Goal: Information Seeking & Learning: Learn about a topic

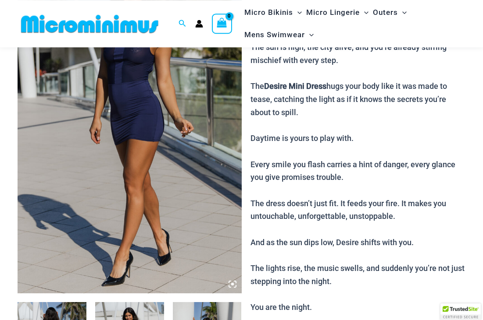
scroll to position [115, 0]
click at [74, 164] on img at bounding box center [130, 126] width 224 height 336
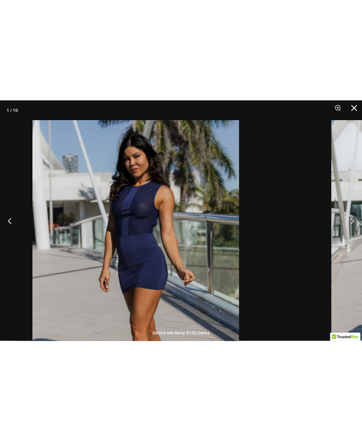
scroll to position [0, 0]
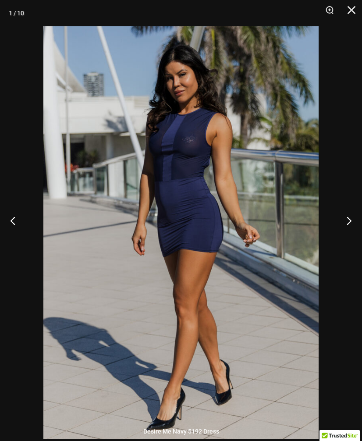
click at [351, 232] on button "Next" at bounding box center [345, 221] width 33 height 44
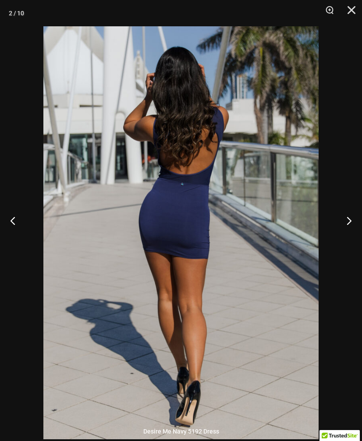
click at [350, 232] on button "Next" at bounding box center [345, 221] width 33 height 44
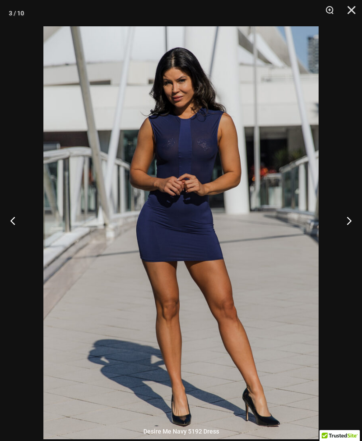
click at [352, 234] on button "Next" at bounding box center [345, 221] width 33 height 44
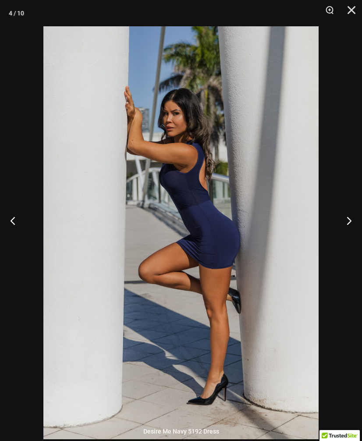
click at [357, 231] on button "Next" at bounding box center [345, 221] width 33 height 44
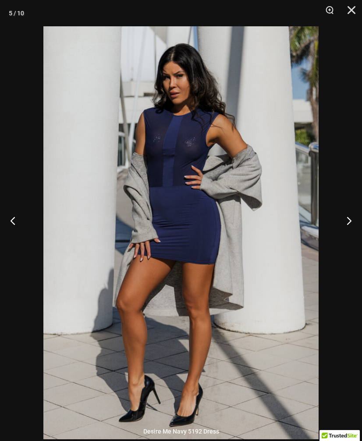
click at [352, 231] on button "Next" at bounding box center [345, 221] width 33 height 44
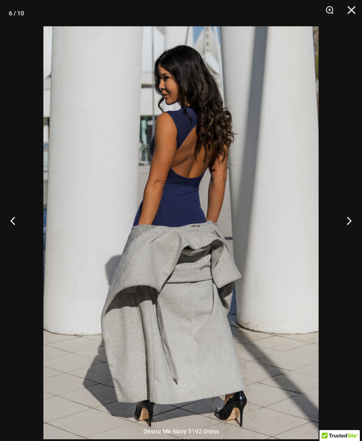
click at [14, 231] on button "Previous" at bounding box center [16, 221] width 33 height 44
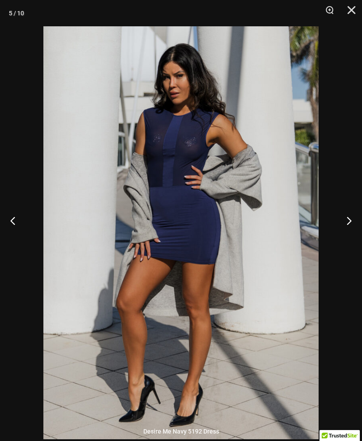
click at [350, 231] on button "Next" at bounding box center [345, 221] width 33 height 44
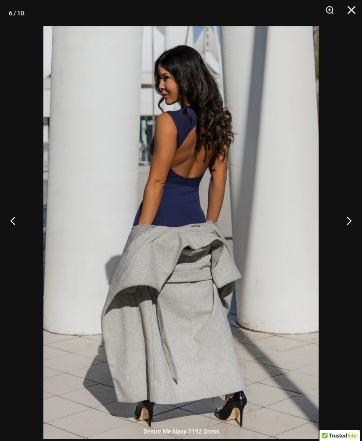
click at [354, 228] on button "Next" at bounding box center [345, 221] width 33 height 44
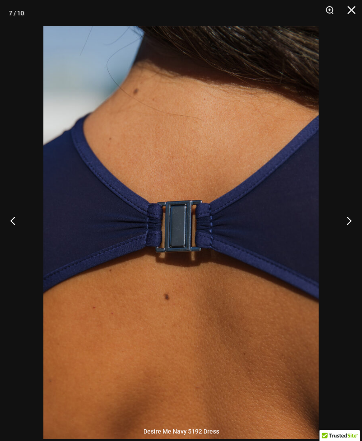
click at [356, 229] on button "Next" at bounding box center [345, 221] width 33 height 44
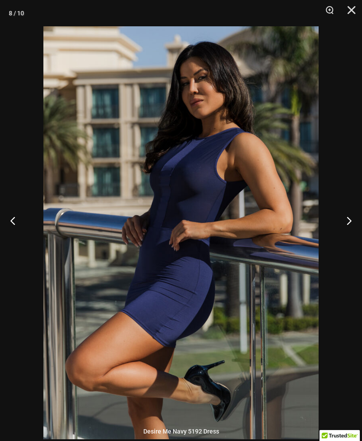
click at [352, 230] on button "Next" at bounding box center [345, 221] width 33 height 44
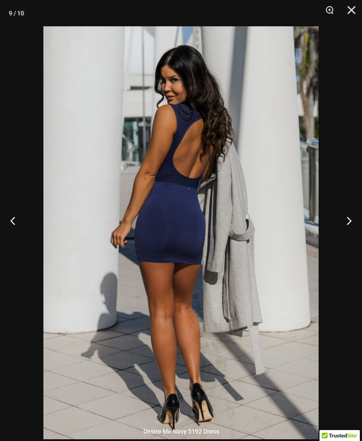
click at [355, 230] on button "Next" at bounding box center [345, 221] width 33 height 44
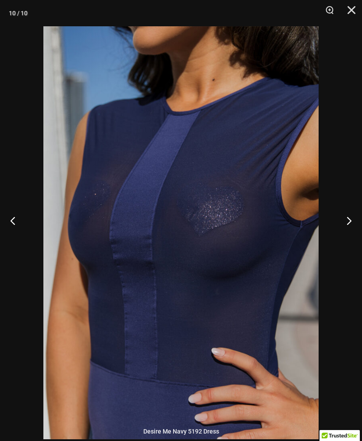
click at [352, 233] on button "Next" at bounding box center [345, 221] width 33 height 44
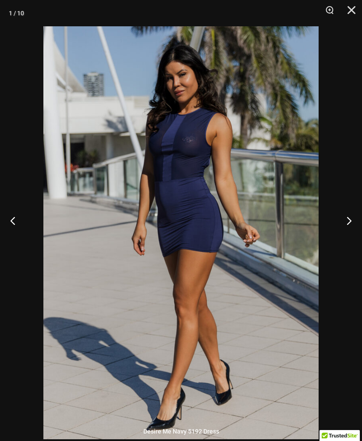
click at [354, 232] on button "Next" at bounding box center [345, 221] width 33 height 44
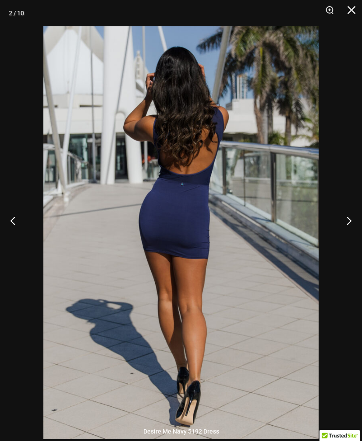
click at [355, 232] on button "Next" at bounding box center [345, 221] width 33 height 44
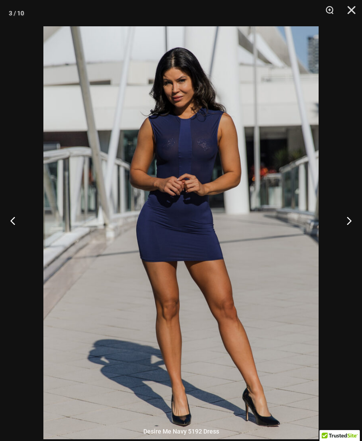
click at [352, 230] on button "Next" at bounding box center [345, 221] width 33 height 44
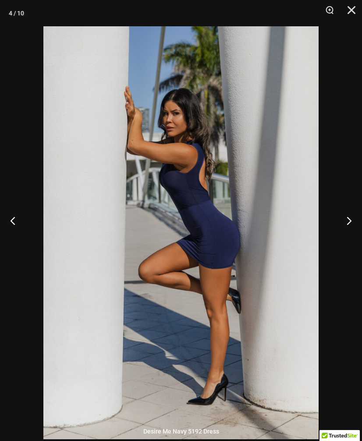
click at [351, 11] on button "Close" at bounding box center [349, 13] width 22 height 26
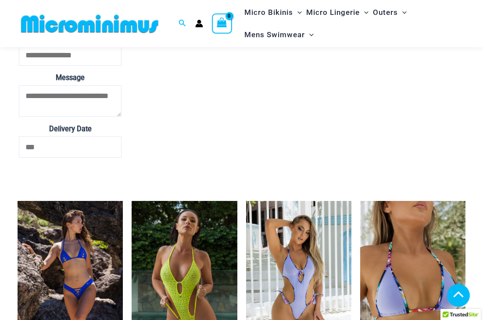
scroll to position [1856, 0]
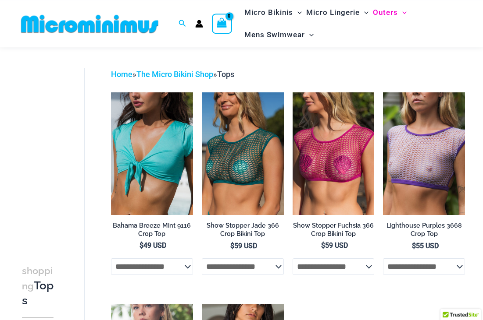
scroll to position [24, 0]
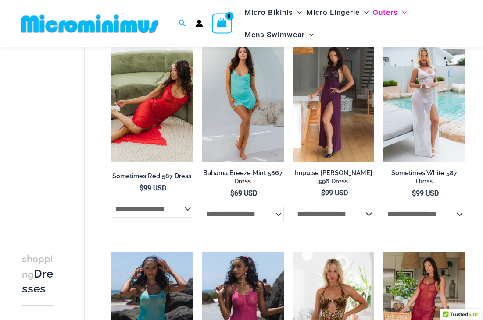
scroll to position [77, 0]
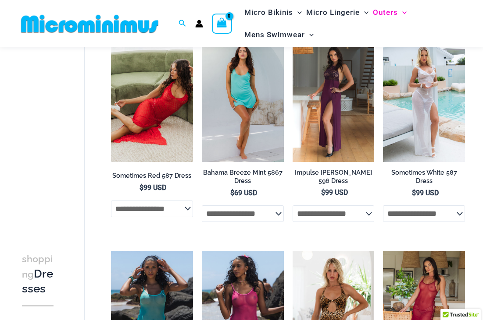
click at [383, 39] on img at bounding box center [383, 39] width 0 height 0
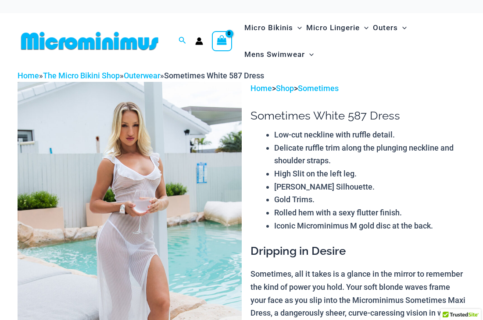
click at [73, 128] on img at bounding box center [130, 250] width 224 height 336
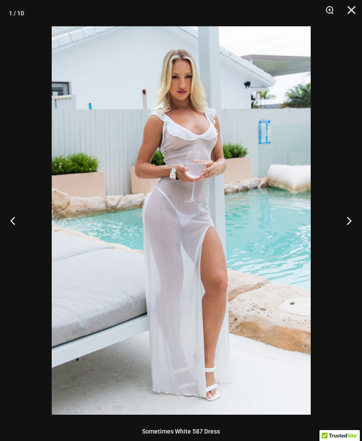
click at [351, 220] on button "Next" at bounding box center [345, 221] width 33 height 44
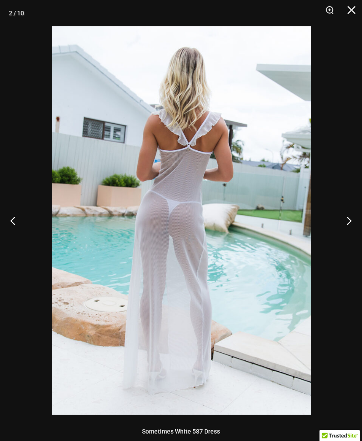
click at [352, 218] on button "Next" at bounding box center [345, 221] width 33 height 44
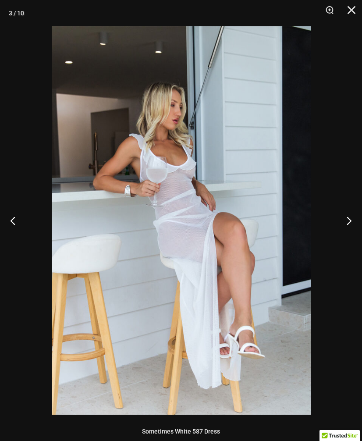
click at [354, 218] on button "Next" at bounding box center [345, 221] width 33 height 44
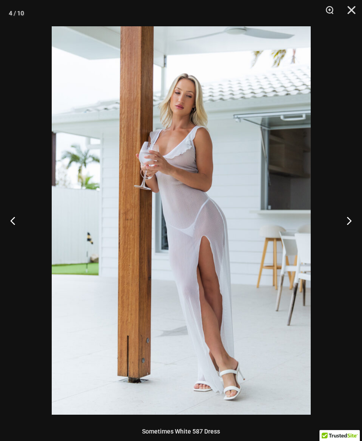
click at [354, 217] on button "Next" at bounding box center [345, 221] width 33 height 44
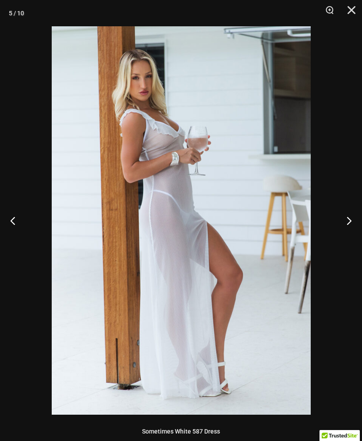
click at [352, 218] on button "Next" at bounding box center [345, 221] width 33 height 44
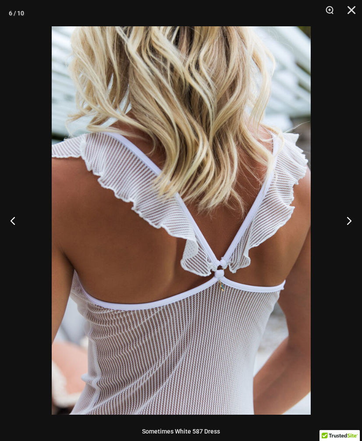
click at [352, 221] on button "Next" at bounding box center [345, 221] width 33 height 44
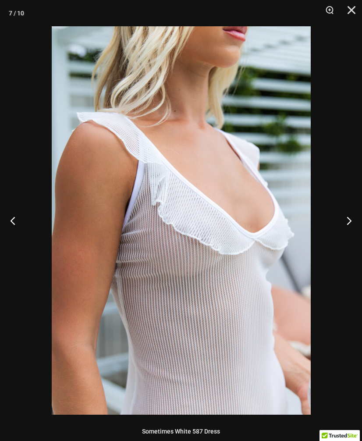
click at [352, 221] on button "Next" at bounding box center [345, 221] width 33 height 44
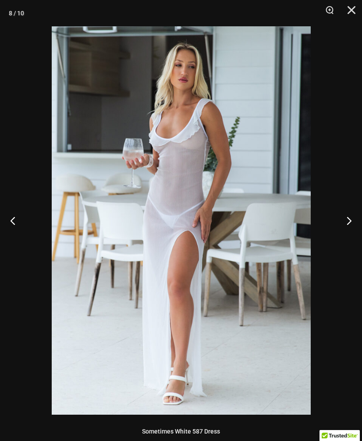
click at [351, 219] on button "Next" at bounding box center [345, 221] width 33 height 44
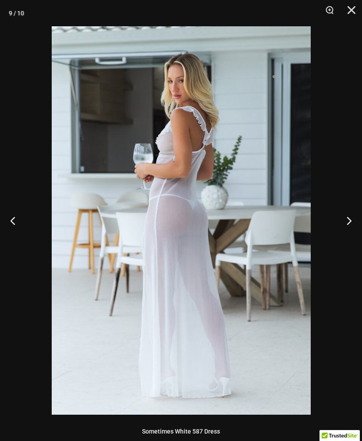
click at [350, 222] on button "Next" at bounding box center [345, 221] width 33 height 44
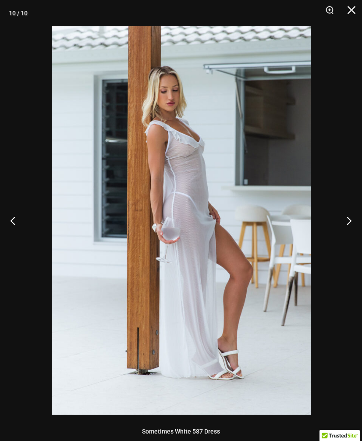
click at [353, 221] on button "Next" at bounding box center [345, 221] width 33 height 44
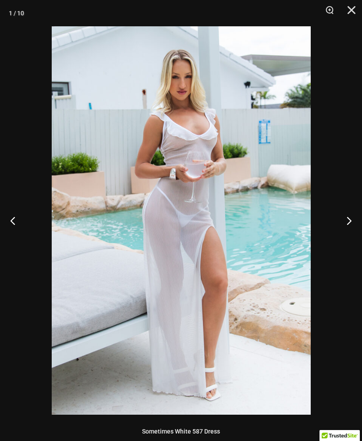
click at [355, 221] on button "Next" at bounding box center [345, 221] width 33 height 44
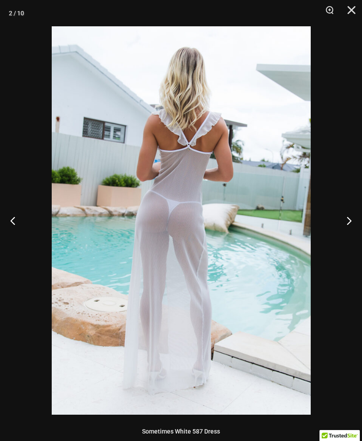
click at [357, 219] on button "Next" at bounding box center [345, 221] width 33 height 44
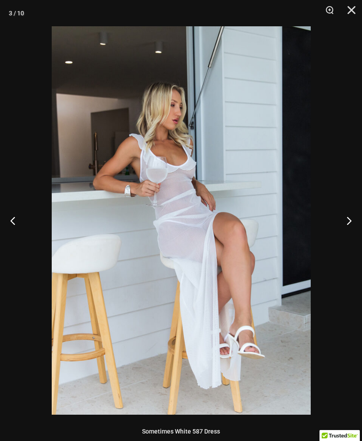
click at [352, 220] on button "Next" at bounding box center [345, 221] width 33 height 44
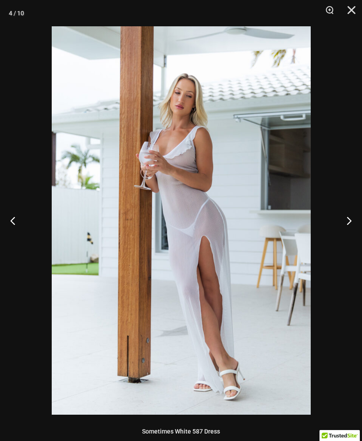
click at [354, 219] on button "Next" at bounding box center [345, 221] width 33 height 44
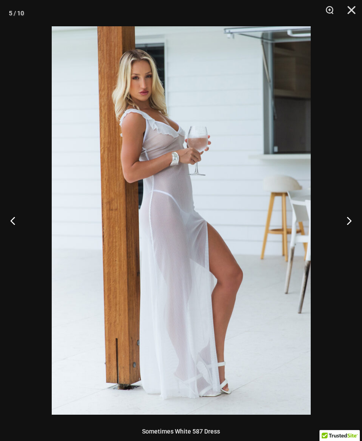
click at [356, 219] on button "Next" at bounding box center [345, 221] width 33 height 44
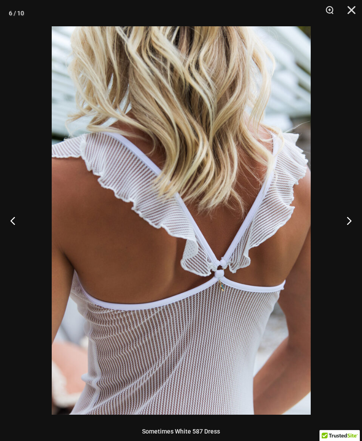
click at [358, 219] on button "Next" at bounding box center [345, 221] width 33 height 44
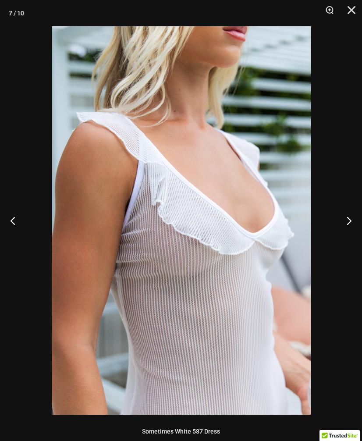
click at [358, 218] on button "Next" at bounding box center [345, 221] width 33 height 44
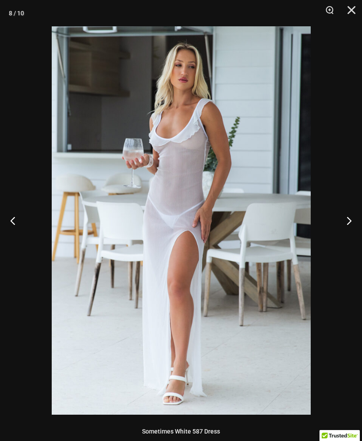
click at [358, 221] on button "Next" at bounding box center [345, 221] width 33 height 44
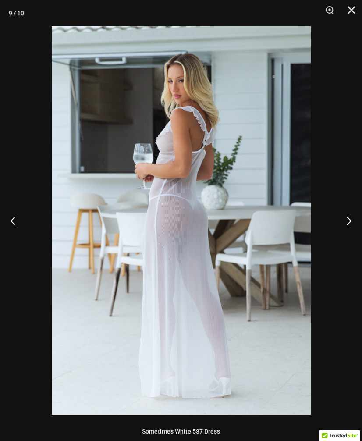
click at [356, 218] on button "Next" at bounding box center [345, 221] width 33 height 44
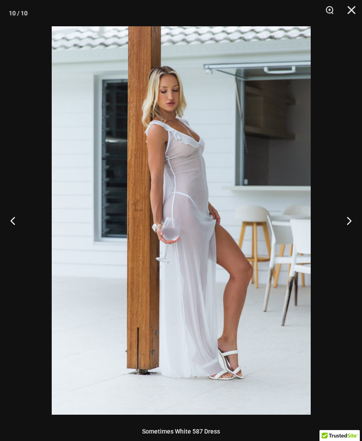
click at [355, 216] on button "Next" at bounding box center [345, 221] width 33 height 44
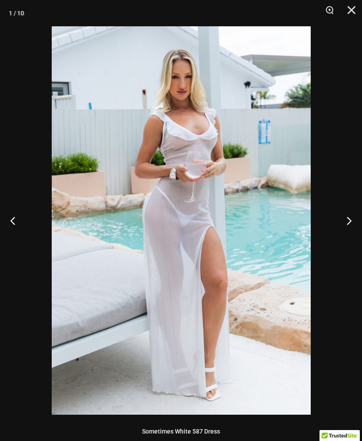
click at [354, 216] on button "Next" at bounding box center [345, 221] width 33 height 44
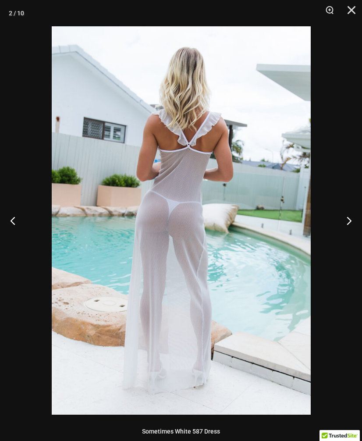
click at [354, 217] on button "Next" at bounding box center [345, 221] width 33 height 44
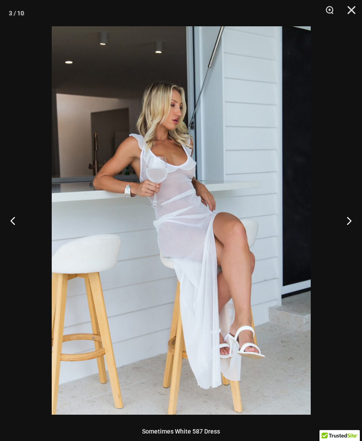
click at [359, 216] on button "Next" at bounding box center [345, 221] width 33 height 44
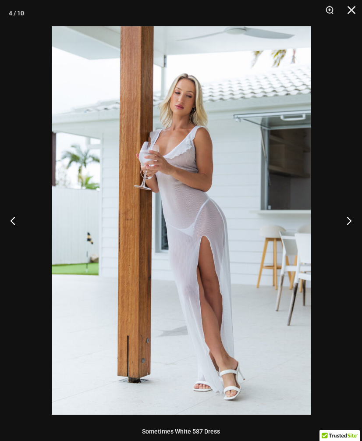
click at [359, 216] on button "Next" at bounding box center [345, 221] width 33 height 44
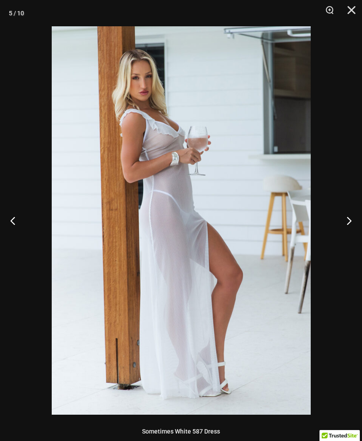
click at [356, 216] on button "Next" at bounding box center [345, 221] width 33 height 44
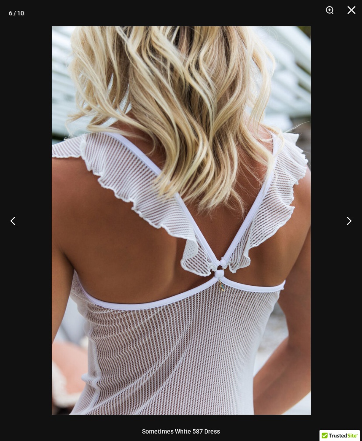
click at [356, 216] on button "Next" at bounding box center [345, 221] width 33 height 44
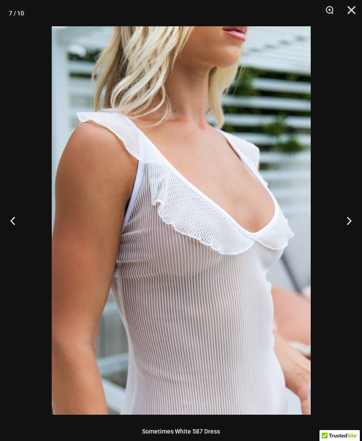
click at [356, 217] on button "Next" at bounding box center [345, 221] width 33 height 44
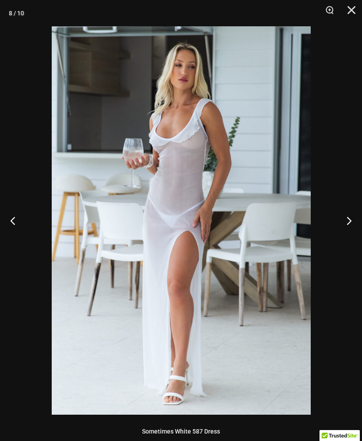
click at [359, 217] on button "Next" at bounding box center [345, 221] width 33 height 44
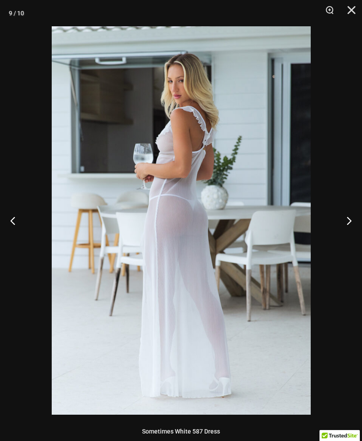
click at [359, 217] on button "Next" at bounding box center [345, 221] width 33 height 44
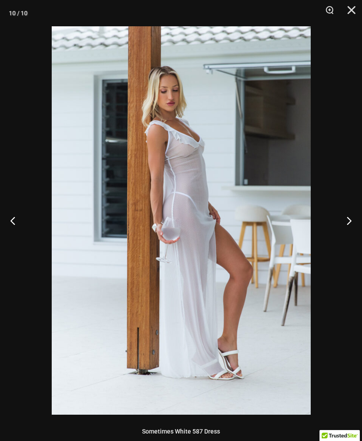
click at [359, 217] on button "Next" at bounding box center [345, 221] width 33 height 44
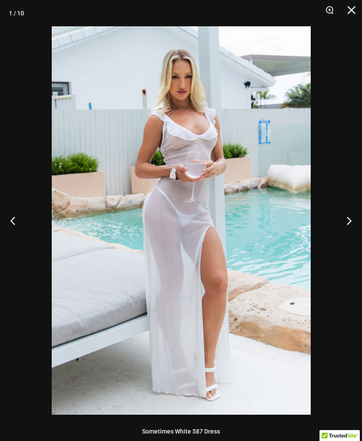
click at [359, 216] on button "Next" at bounding box center [345, 221] width 33 height 44
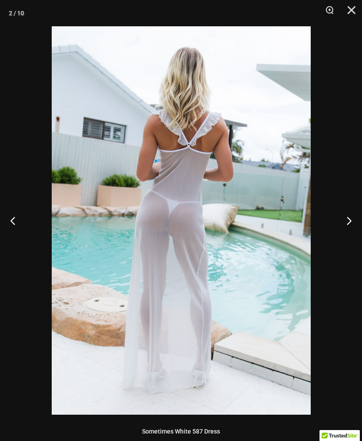
click at [359, 217] on button "Next" at bounding box center [345, 221] width 33 height 44
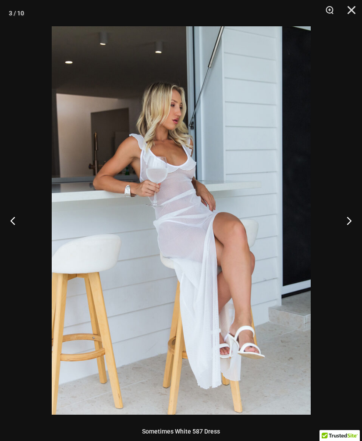
click at [359, 216] on button "Next" at bounding box center [345, 221] width 33 height 44
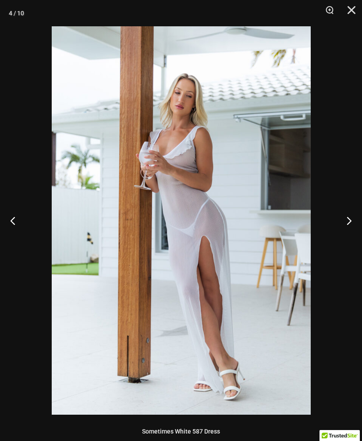
click at [359, 216] on button "Next" at bounding box center [345, 221] width 33 height 44
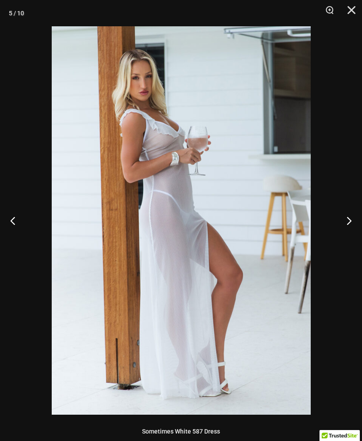
click at [360, 216] on button "Next" at bounding box center [345, 221] width 33 height 44
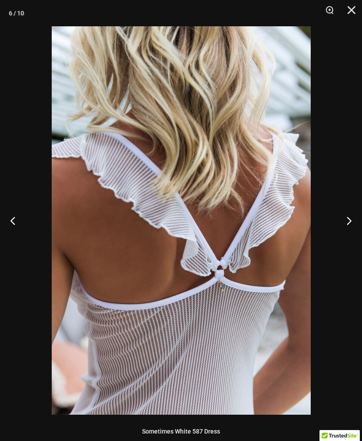
click at [350, 10] on button "Close" at bounding box center [349, 13] width 22 height 26
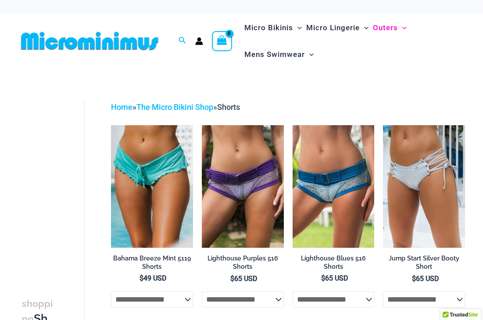
click at [202, 125] on img at bounding box center [202, 125] width 0 height 0
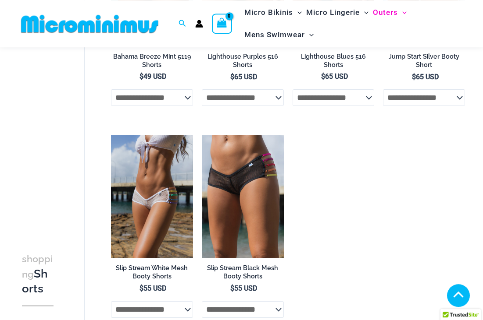
scroll to position [198, 0]
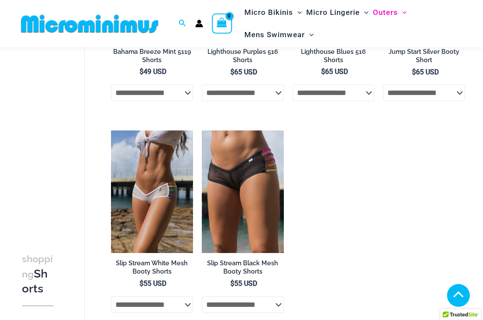
click at [139, 264] on h2 "Slip Stream White Mesh Booty Shorts" at bounding box center [152, 268] width 82 height 16
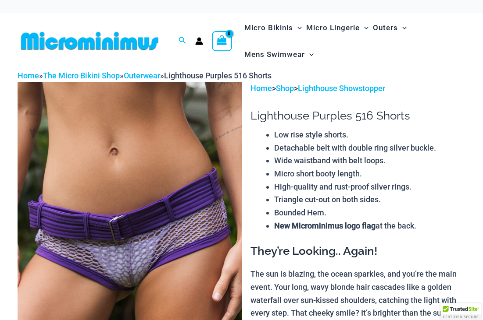
click at [71, 164] on img at bounding box center [130, 250] width 224 height 336
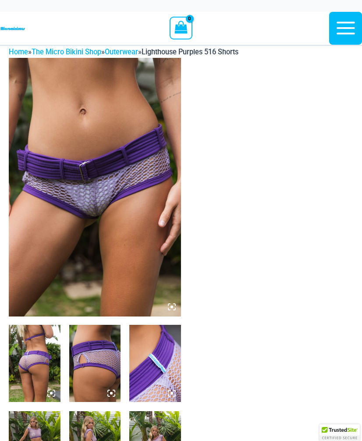
click at [52, 237] on img at bounding box center [95, 187] width 172 height 259
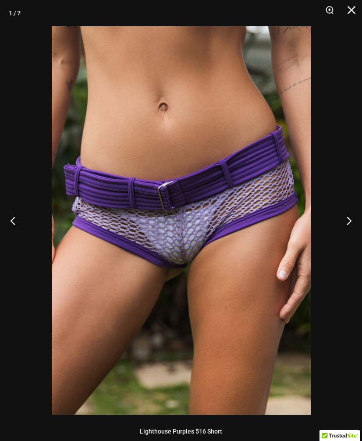
click at [352, 223] on button "Next" at bounding box center [345, 221] width 33 height 44
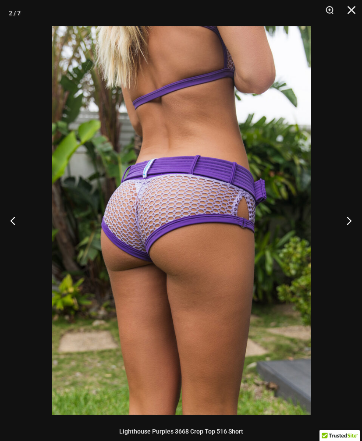
click at [358, 222] on button "Next" at bounding box center [345, 221] width 33 height 44
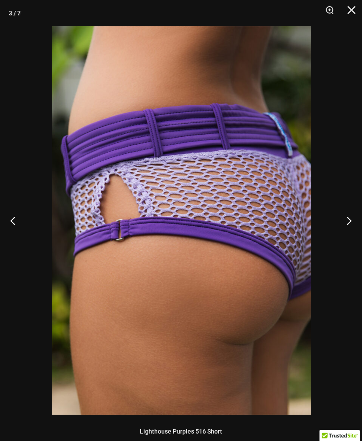
click at [358, 224] on button "Next" at bounding box center [345, 221] width 33 height 44
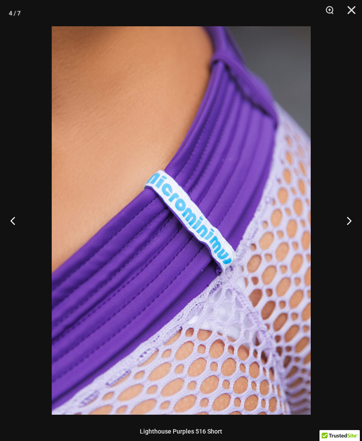
click at [357, 221] on button "Next" at bounding box center [345, 221] width 33 height 44
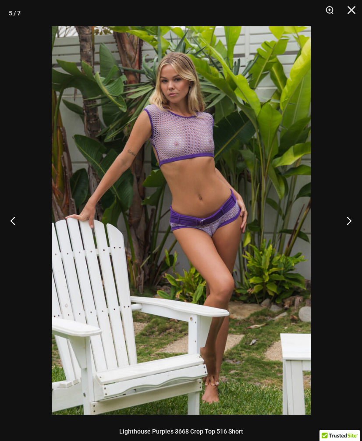
click at [358, 224] on button "Next" at bounding box center [345, 221] width 33 height 44
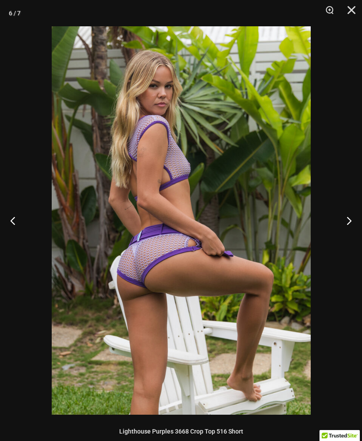
click at [358, 224] on button "Next" at bounding box center [345, 221] width 33 height 44
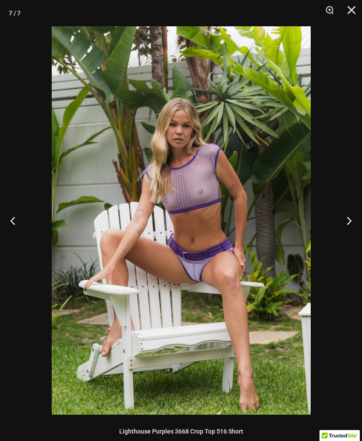
click at [360, 221] on button "Next" at bounding box center [345, 221] width 33 height 44
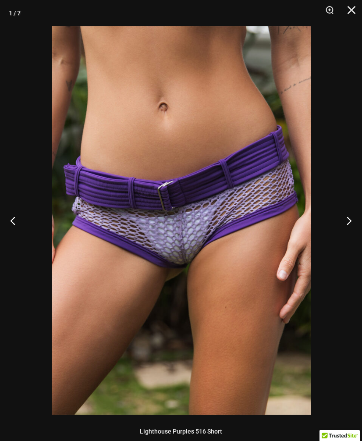
click at [358, 222] on button "Next" at bounding box center [345, 221] width 33 height 44
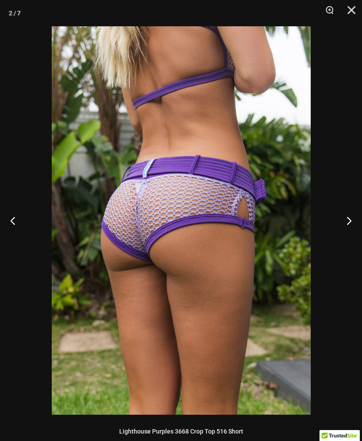
click at [358, 223] on button "Next" at bounding box center [345, 221] width 33 height 44
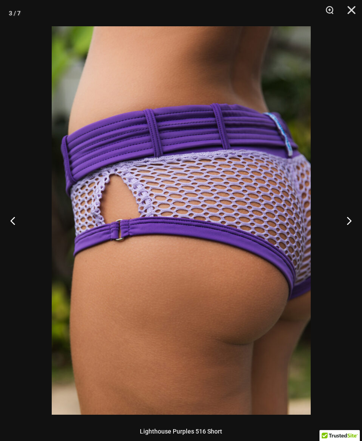
click at [359, 223] on button "Next" at bounding box center [345, 221] width 33 height 44
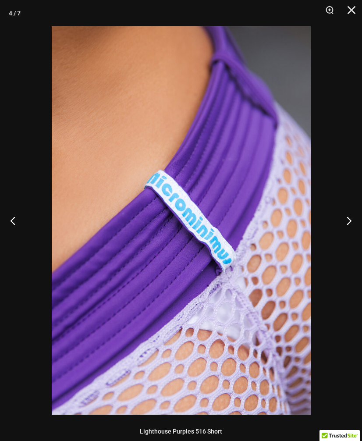
click at [359, 223] on button "Next" at bounding box center [345, 221] width 33 height 44
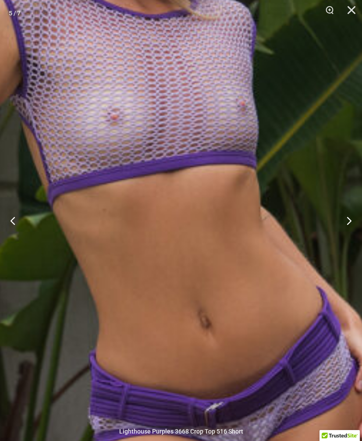
click at [352, 221] on button "Next" at bounding box center [345, 221] width 33 height 44
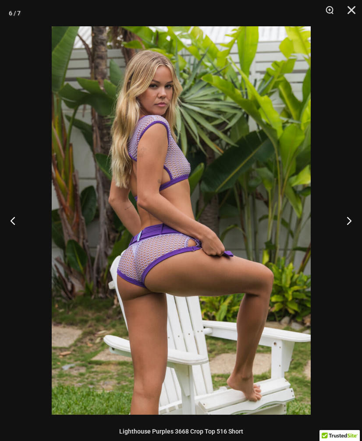
click at [355, 219] on button "Next" at bounding box center [345, 221] width 33 height 44
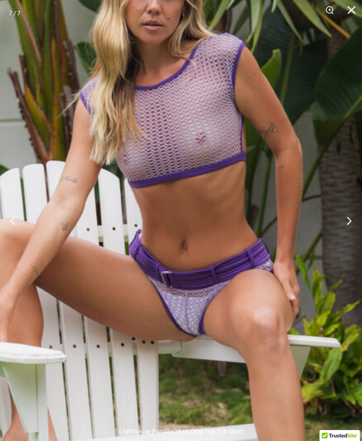
click at [350, 221] on button "Next" at bounding box center [345, 221] width 33 height 44
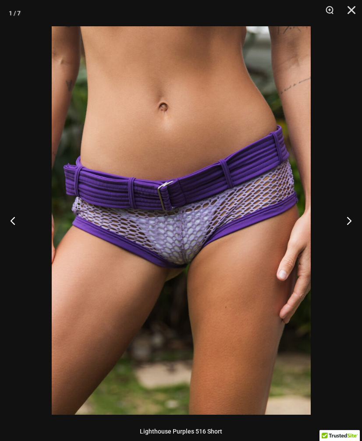
click at [357, 221] on button "Next" at bounding box center [345, 221] width 33 height 44
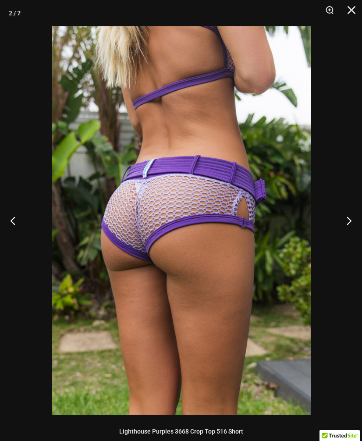
click at [351, 11] on button "Close" at bounding box center [349, 13] width 22 height 26
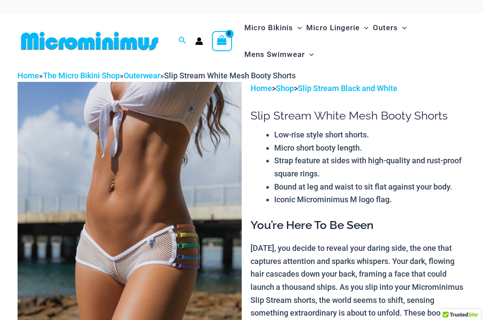
click at [104, 189] on img at bounding box center [130, 250] width 224 height 336
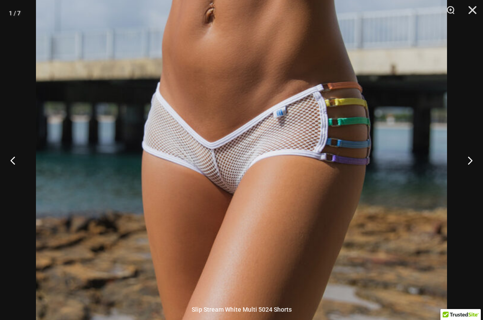
click at [476, 155] on button "Next" at bounding box center [466, 161] width 33 height 44
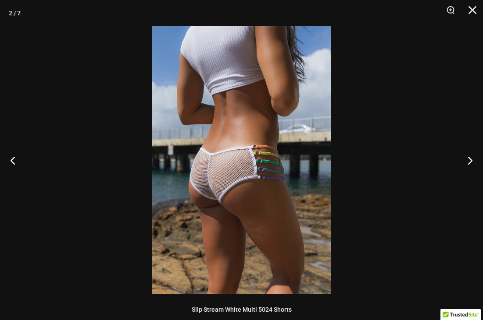
click at [479, 157] on button "Next" at bounding box center [466, 161] width 33 height 44
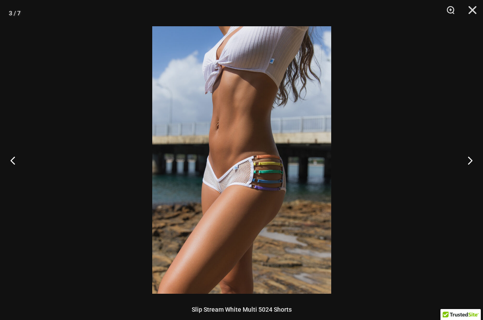
click at [479, 158] on button "Next" at bounding box center [466, 161] width 33 height 44
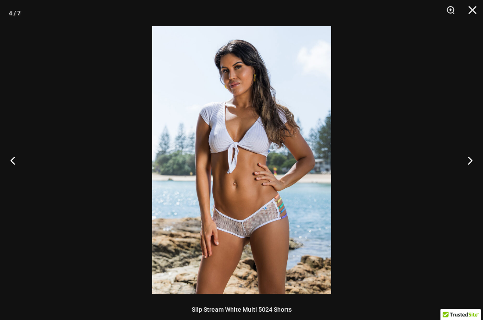
click at [477, 160] on button "Next" at bounding box center [466, 161] width 33 height 44
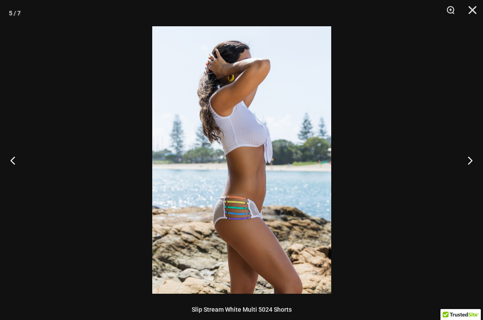
click at [476, 161] on button "Next" at bounding box center [466, 161] width 33 height 44
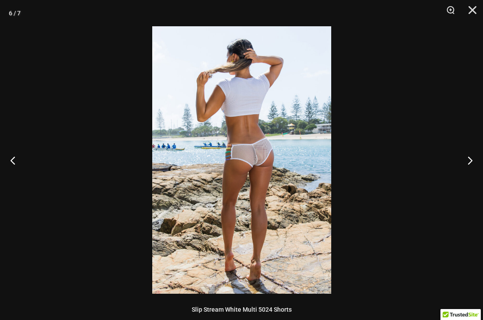
click at [477, 161] on button "Next" at bounding box center [466, 161] width 33 height 44
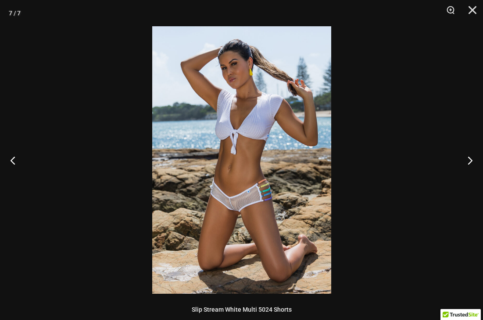
click at [472, 161] on button "Next" at bounding box center [466, 161] width 33 height 44
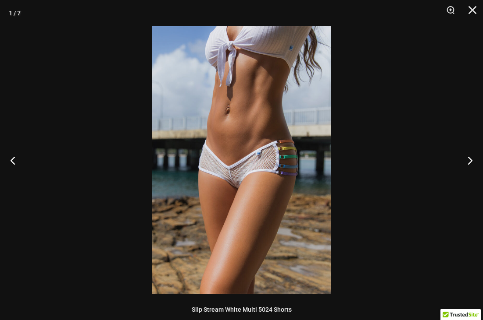
click at [472, 163] on button "Next" at bounding box center [466, 161] width 33 height 44
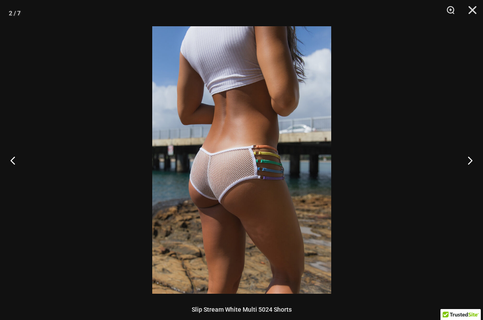
click at [472, 163] on button "Next" at bounding box center [466, 161] width 33 height 44
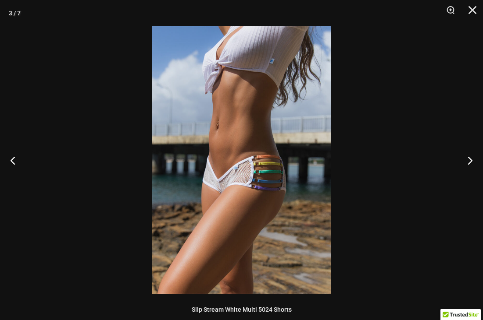
click at [472, 163] on button "Next" at bounding box center [466, 161] width 33 height 44
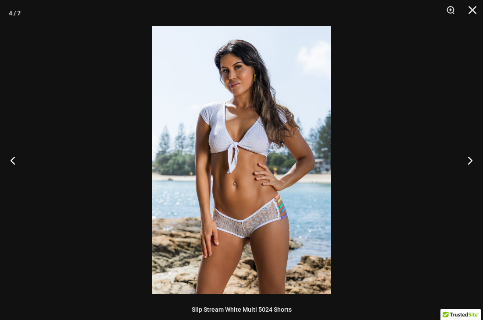
click at [472, 163] on button "Next" at bounding box center [466, 161] width 33 height 44
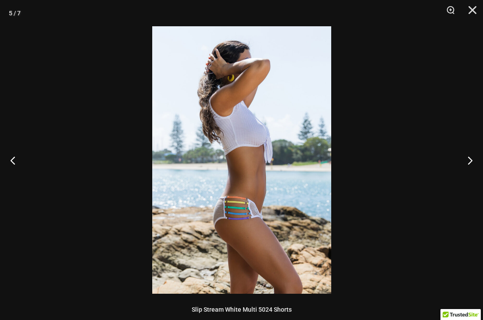
click at [473, 164] on button "Next" at bounding box center [466, 161] width 33 height 44
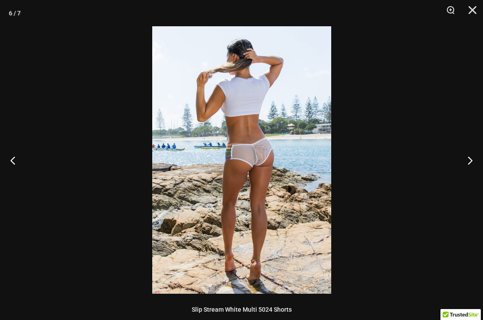
click at [473, 164] on button "Next" at bounding box center [466, 161] width 33 height 44
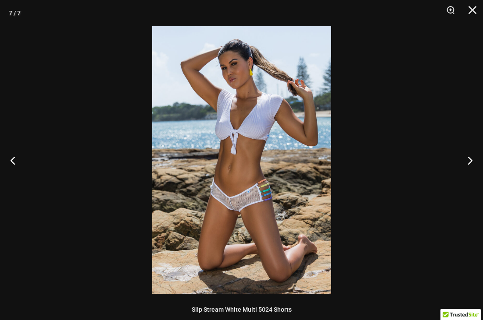
click at [474, 164] on button "Next" at bounding box center [466, 161] width 33 height 44
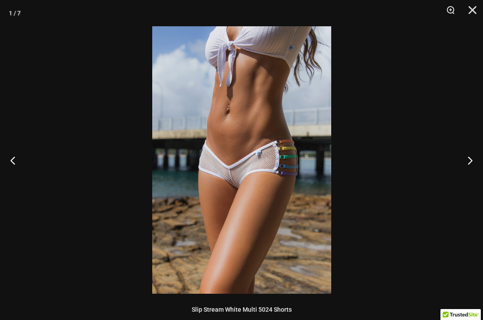
click at [474, 164] on button "Next" at bounding box center [466, 161] width 33 height 44
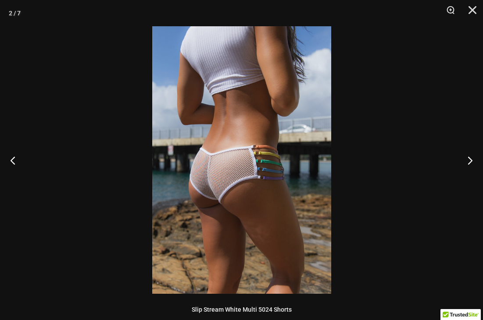
click at [474, 164] on button "Next" at bounding box center [466, 161] width 33 height 44
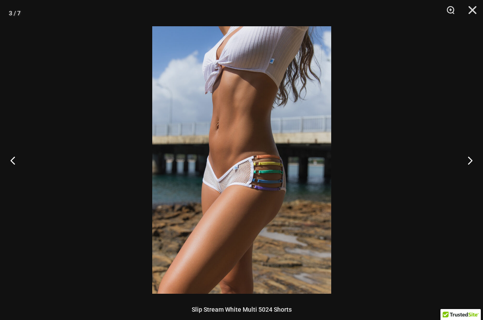
click at [474, 164] on button "Next" at bounding box center [466, 161] width 33 height 44
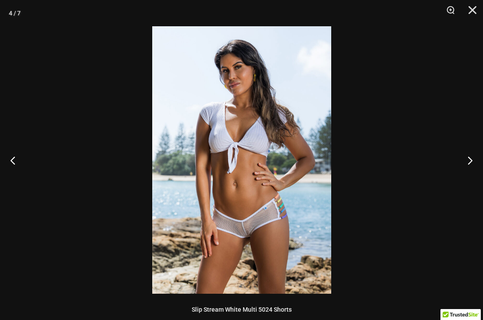
click at [473, 164] on button "Next" at bounding box center [466, 161] width 33 height 44
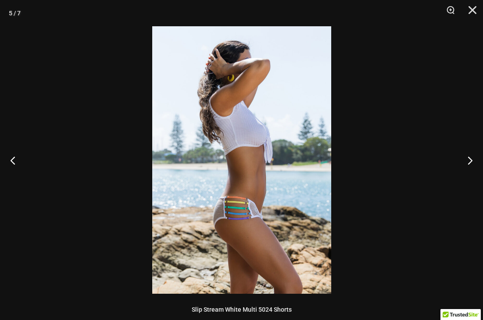
click at [474, 164] on button "Next" at bounding box center [466, 161] width 33 height 44
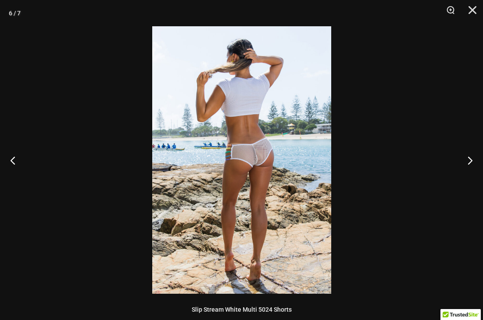
click at [473, 164] on button "Next" at bounding box center [466, 161] width 33 height 44
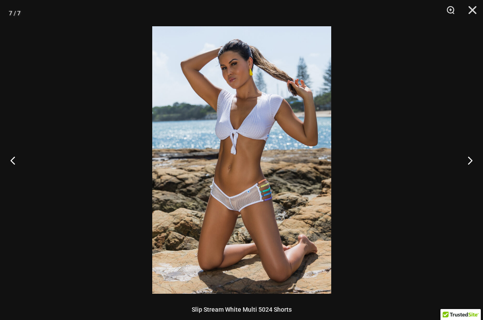
click at [474, 11] on button "Close" at bounding box center [469, 13] width 22 height 26
